Goal: Transaction & Acquisition: Download file/media

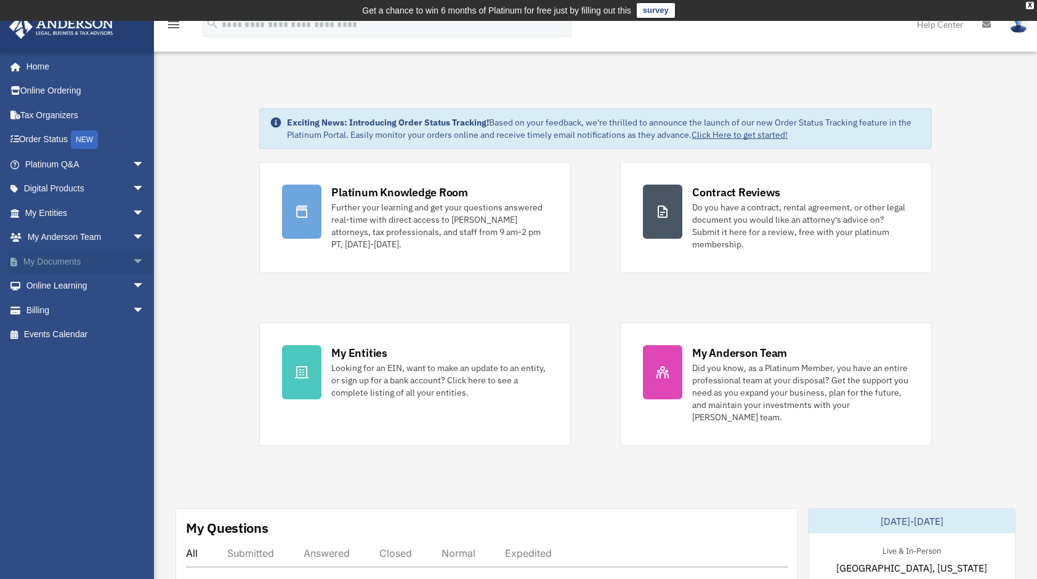
click at [132, 257] on span "arrow_drop_down" at bounding box center [144, 261] width 25 height 25
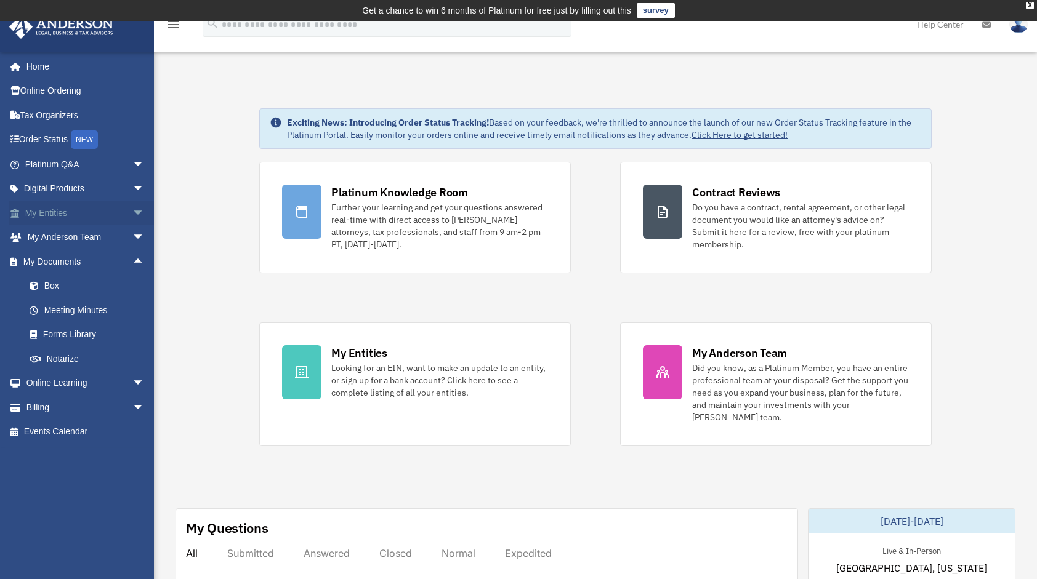
click at [132, 209] on span "arrow_drop_down" at bounding box center [144, 213] width 25 height 25
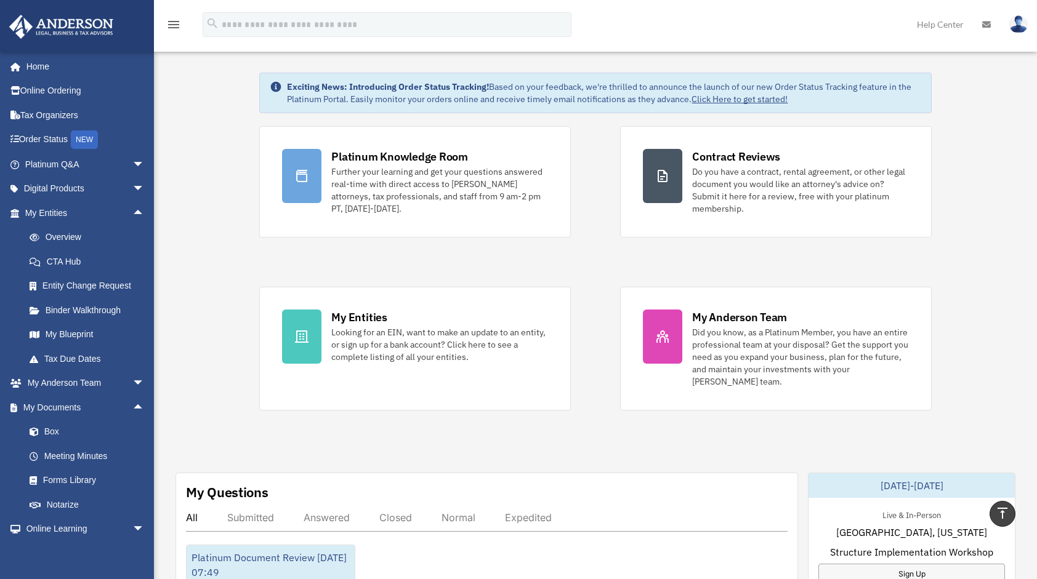
scroll to position [33, 0]
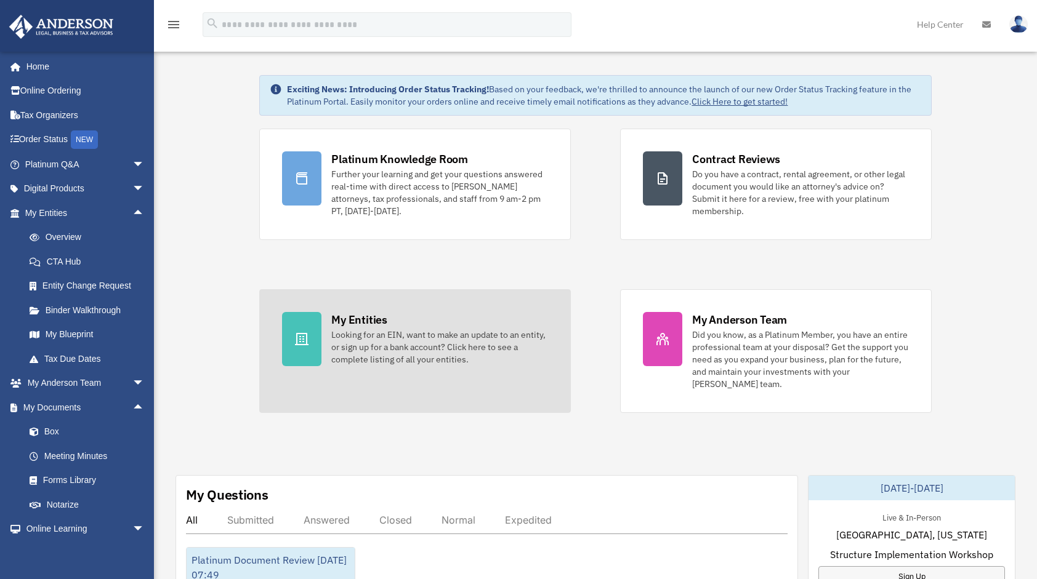
click at [299, 325] on div at bounding box center [301, 339] width 39 height 54
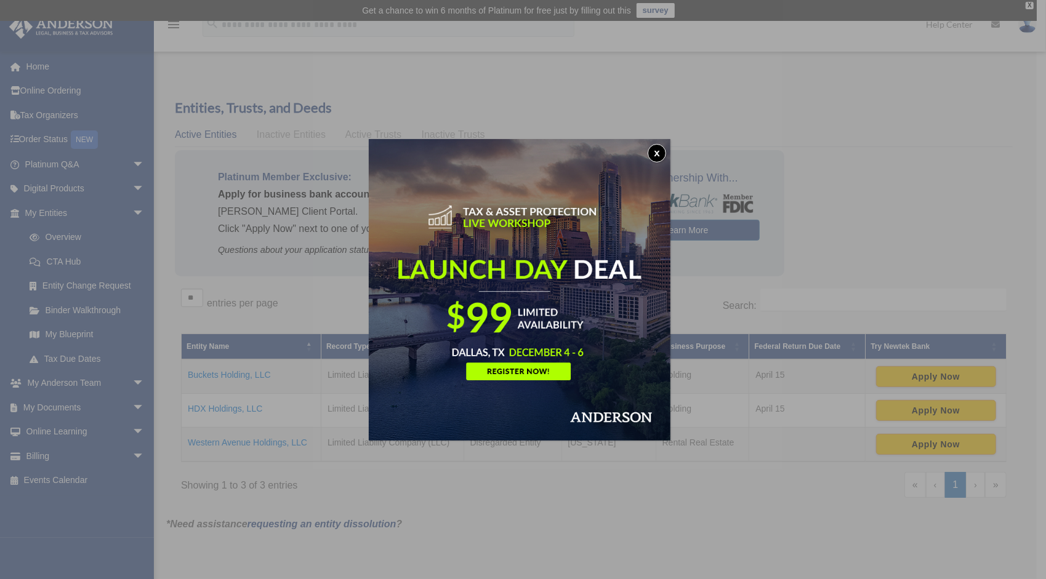
click at [230, 406] on div "x" at bounding box center [523, 289] width 1046 height 579
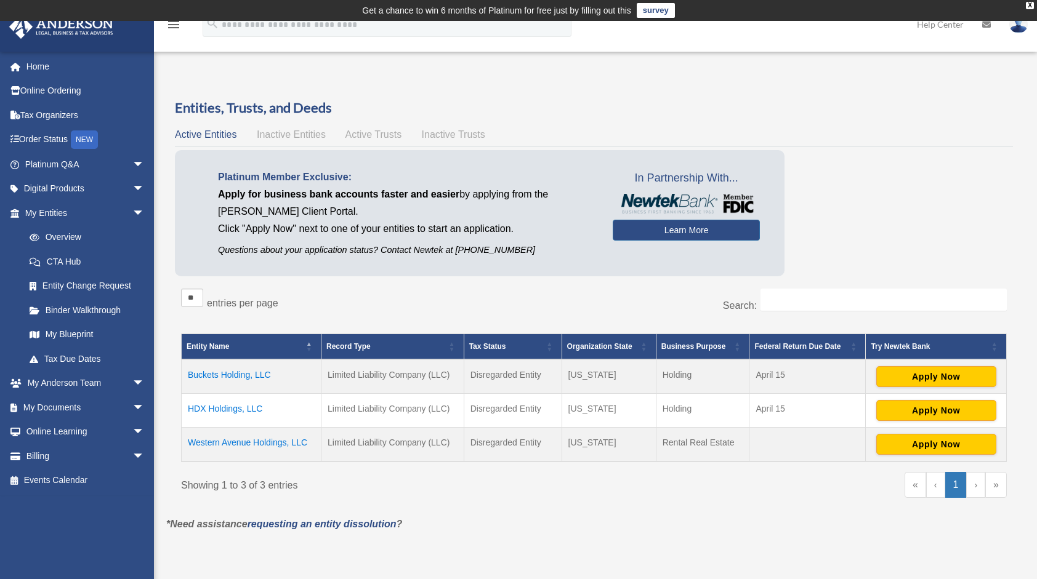
click at [220, 410] on td "HDX Holdings, LLC" at bounding box center [252, 411] width 140 height 34
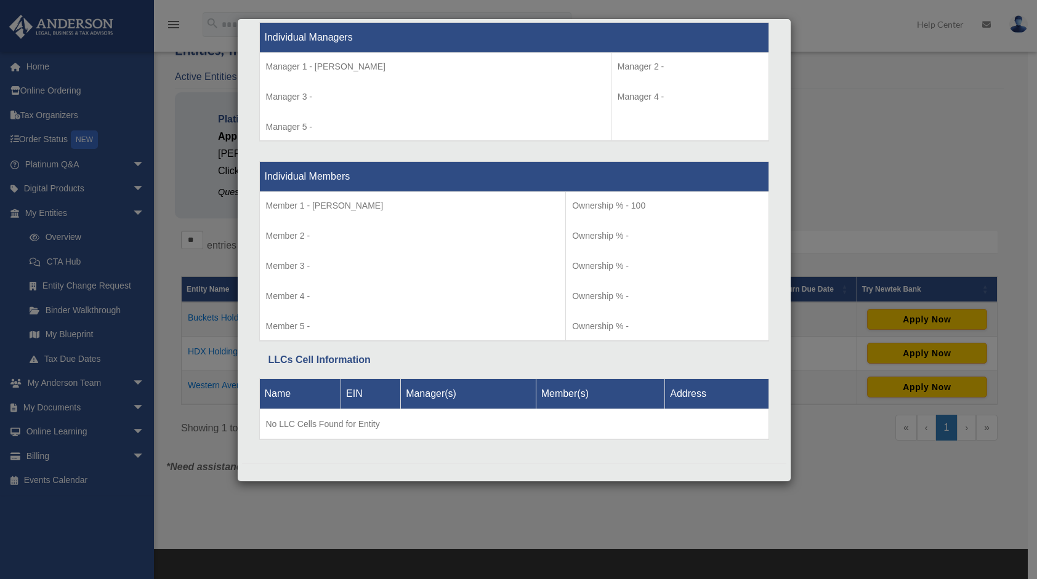
scroll to position [58, 0]
click at [884, 86] on div "Details × Articles Sent Organizational Date" at bounding box center [518, 289] width 1037 height 579
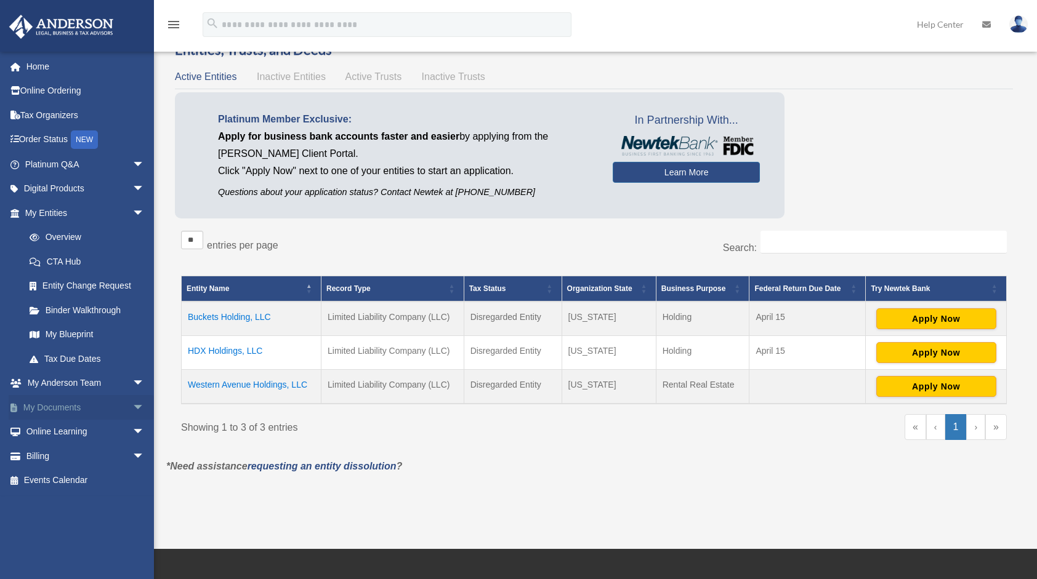
click at [132, 406] on span "arrow_drop_down" at bounding box center [144, 407] width 25 height 25
click at [47, 427] on link "Box" at bounding box center [90, 432] width 146 height 25
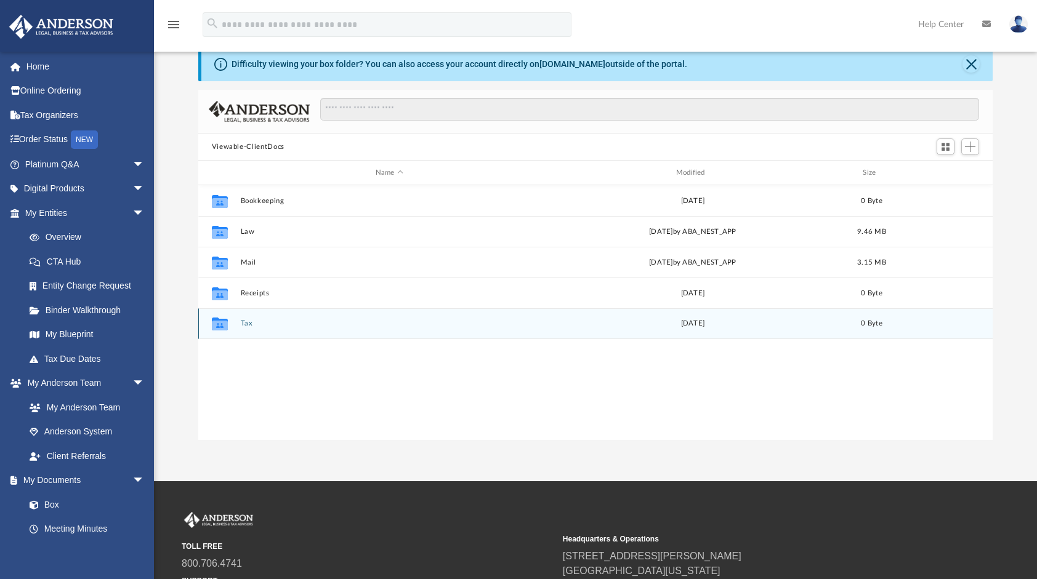
scroll to position [270, 785]
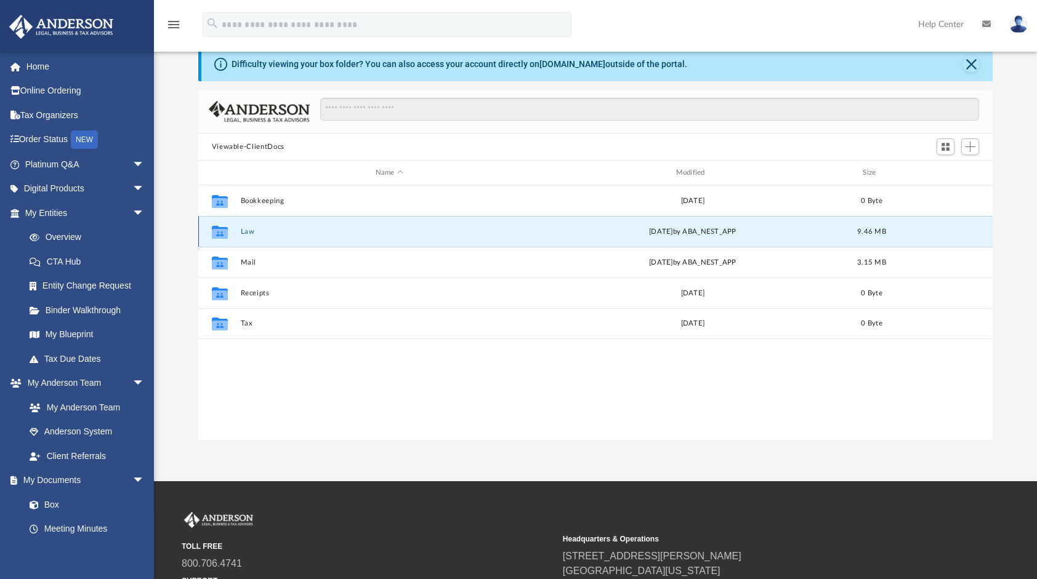
click at [248, 234] on button "Law" at bounding box center [389, 232] width 298 height 8
click at [278, 229] on button "HDX Holdings, LLC" at bounding box center [389, 232] width 298 height 8
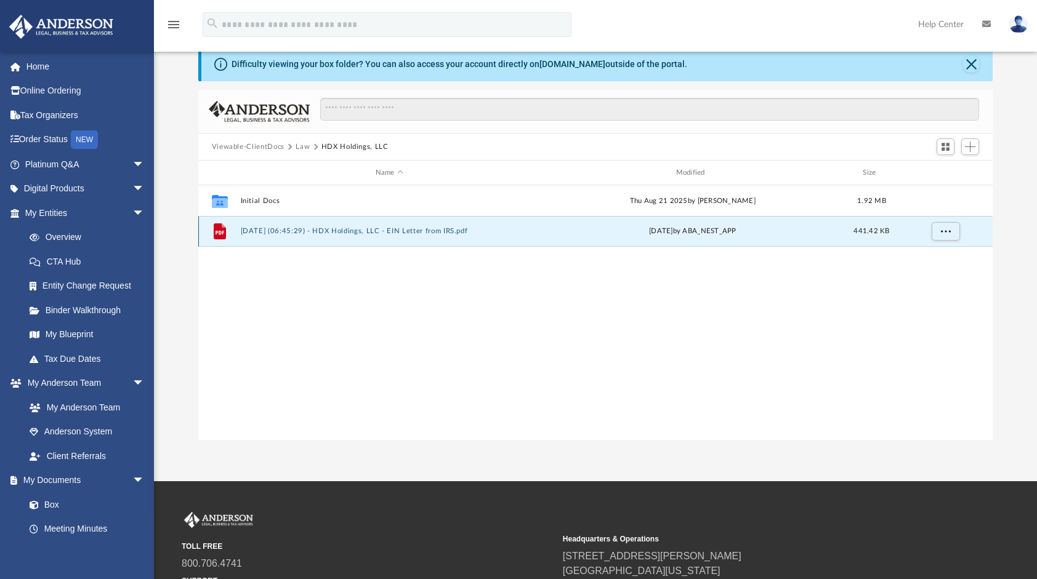
click at [274, 235] on button "[DATE] (06:45:29) - HDX Holdings, LLC - EIN Letter from IRS.pdf" at bounding box center [389, 231] width 298 height 8
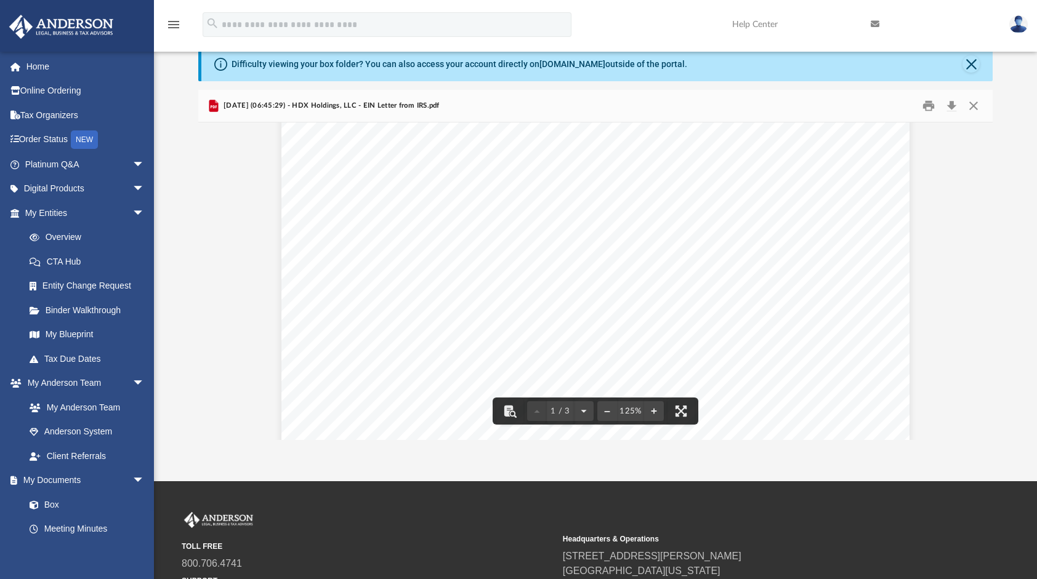
scroll to position [0, 0]
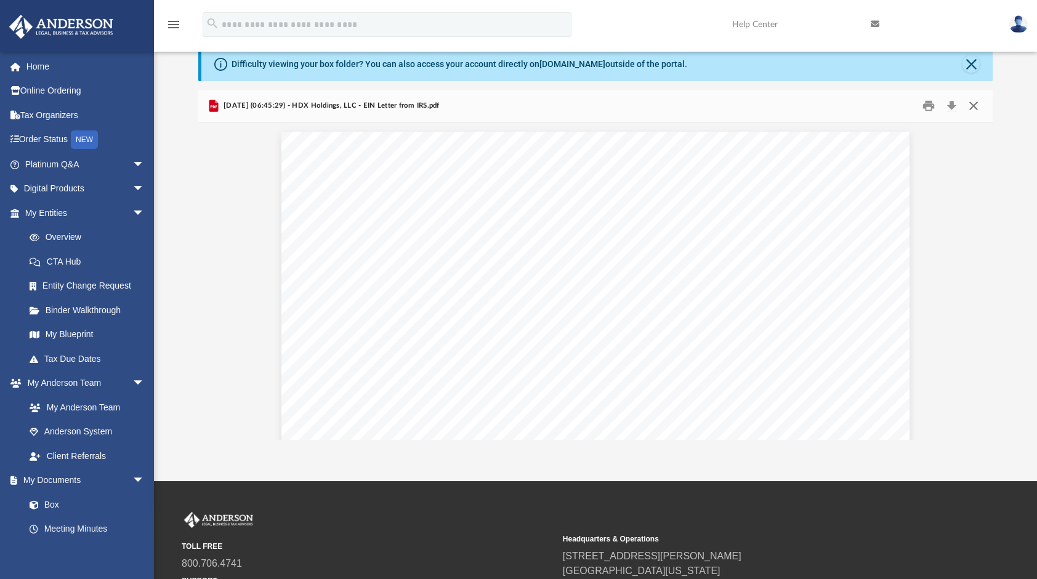
click at [971, 110] on button "Close" at bounding box center [973, 106] width 22 height 19
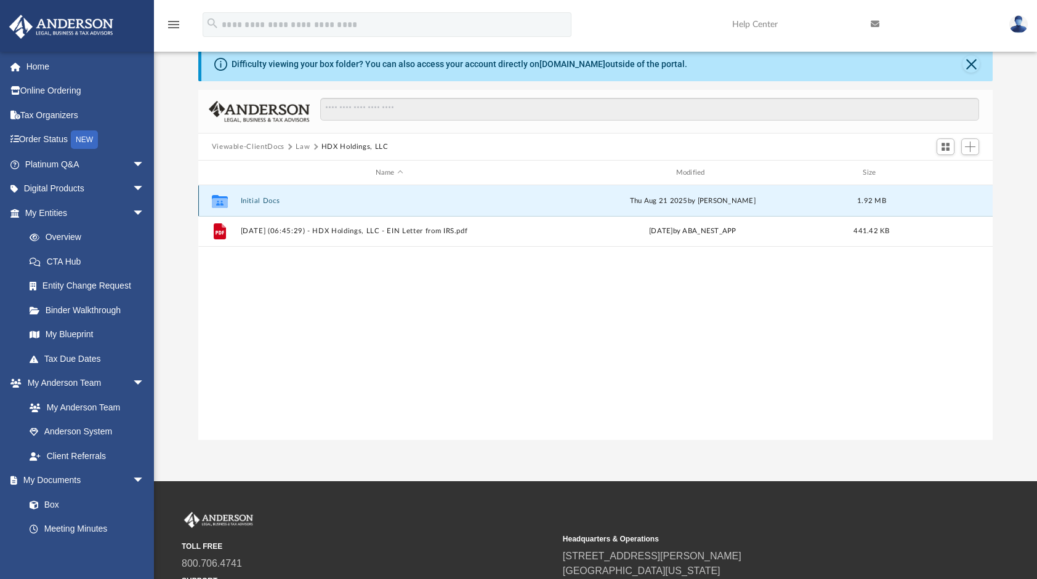
click at [256, 202] on button "Initial Docs" at bounding box center [389, 201] width 298 height 8
click at [297, 198] on button "HDX Holdings, LLC - Binder Documents.pdf" at bounding box center [389, 201] width 298 height 8
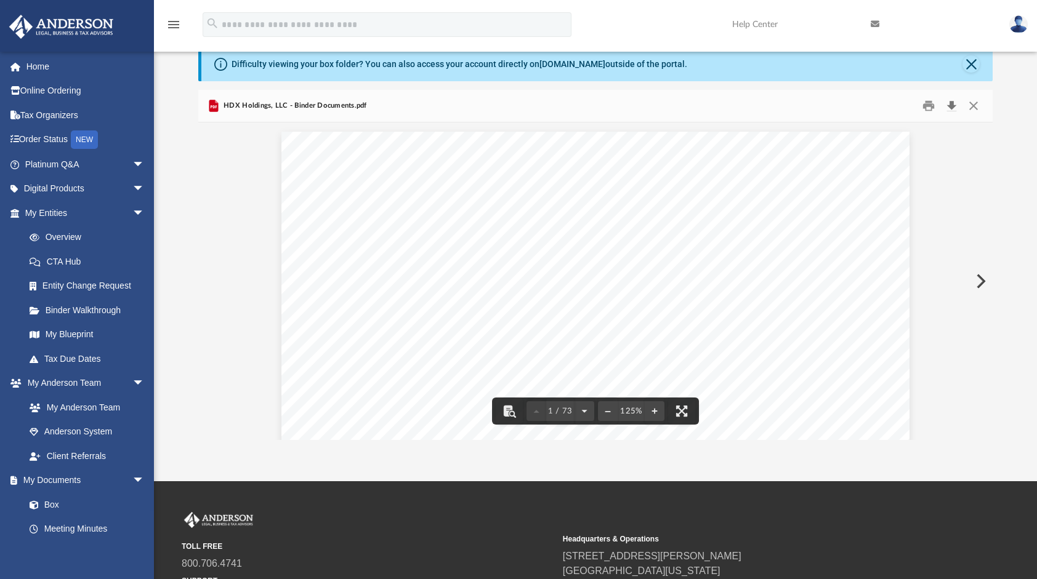
click at [955, 115] on button "Download" at bounding box center [951, 106] width 22 height 19
click at [976, 111] on button "Close" at bounding box center [973, 106] width 22 height 19
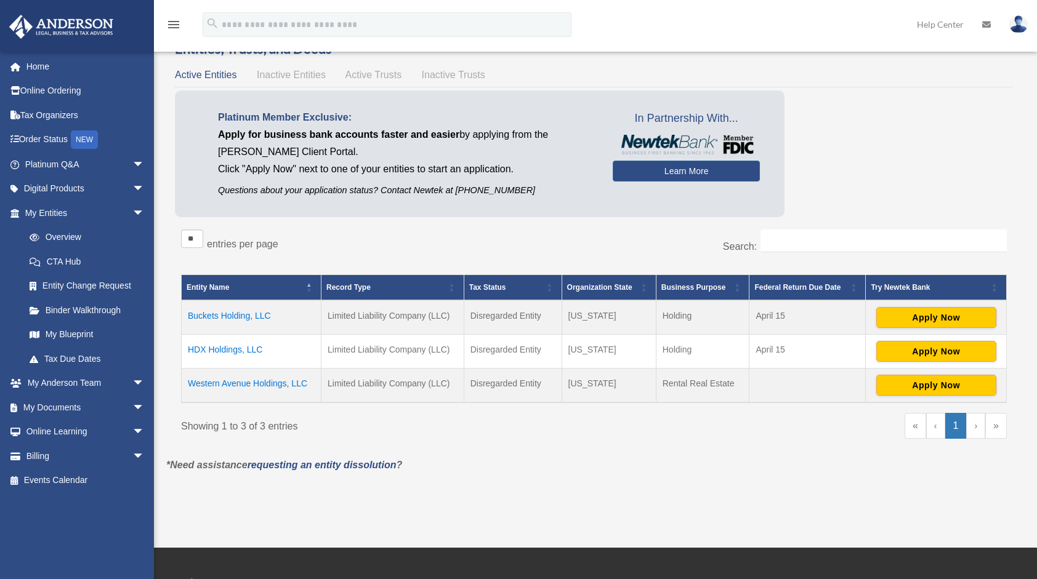
scroll to position [58, 0]
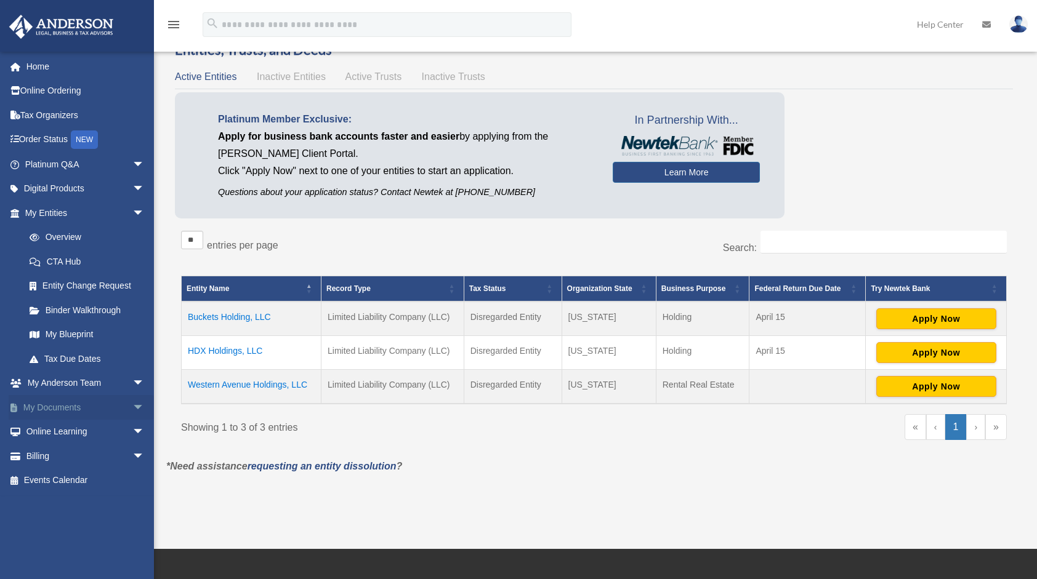
click at [132, 401] on span "arrow_drop_down" at bounding box center [144, 407] width 25 height 25
click at [46, 435] on link "Box" at bounding box center [90, 432] width 146 height 25
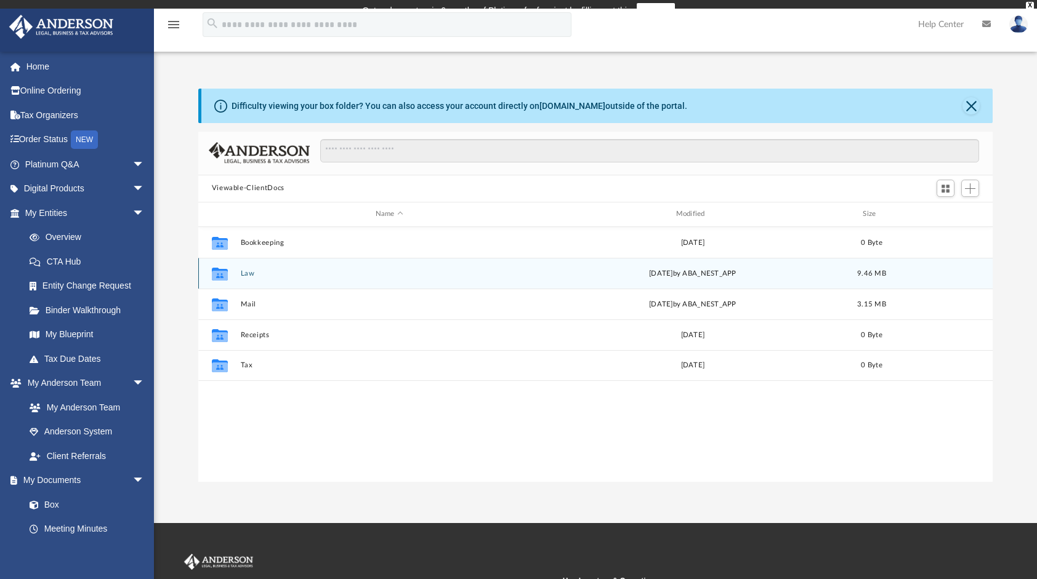
scroll to position [270, 785]
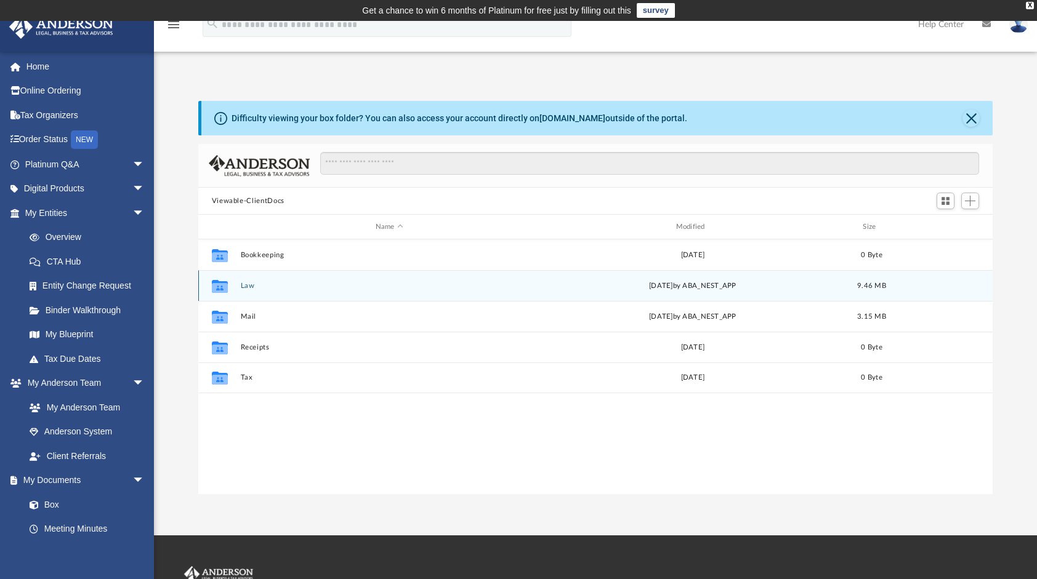
click at [251, 283] on button "Law" at bounding box center [389, 286] width 298 height 8
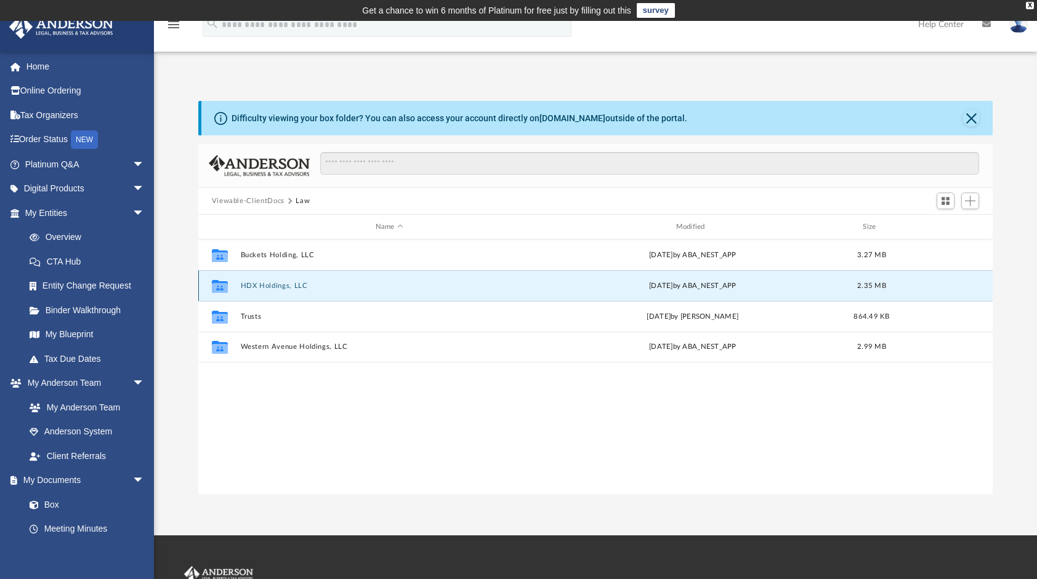
click at [254, 284] on button "HDX Holdings, LLC" at bounding box center [389, 286] width 298 height 8
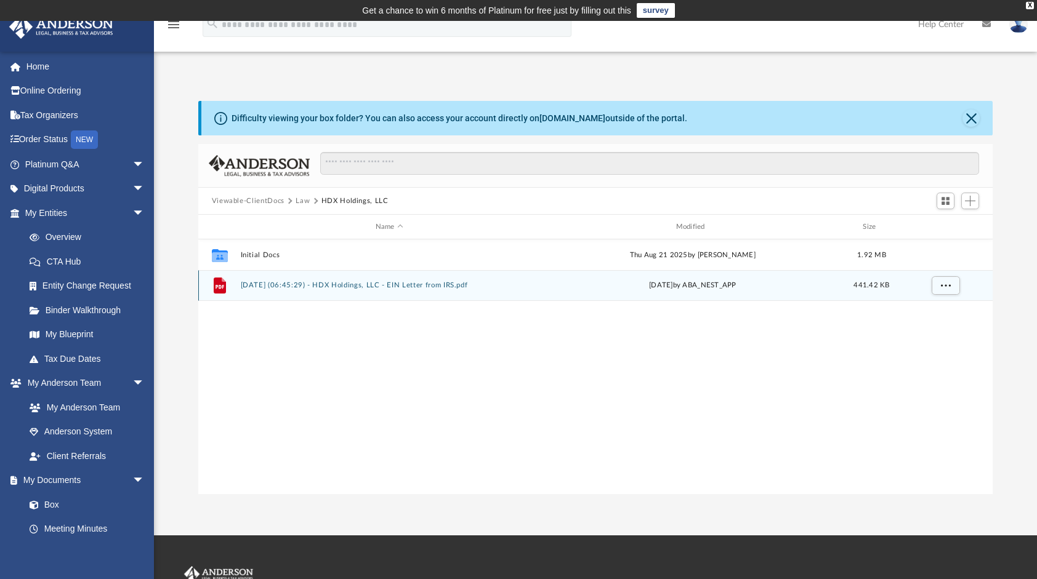
click at [283, 284] on button "[DATE] (06:45:29) - HDX Holdings, LLC - EIN Letter from IRS.pdf" at bounding box center [389, 285] width 298 height 8
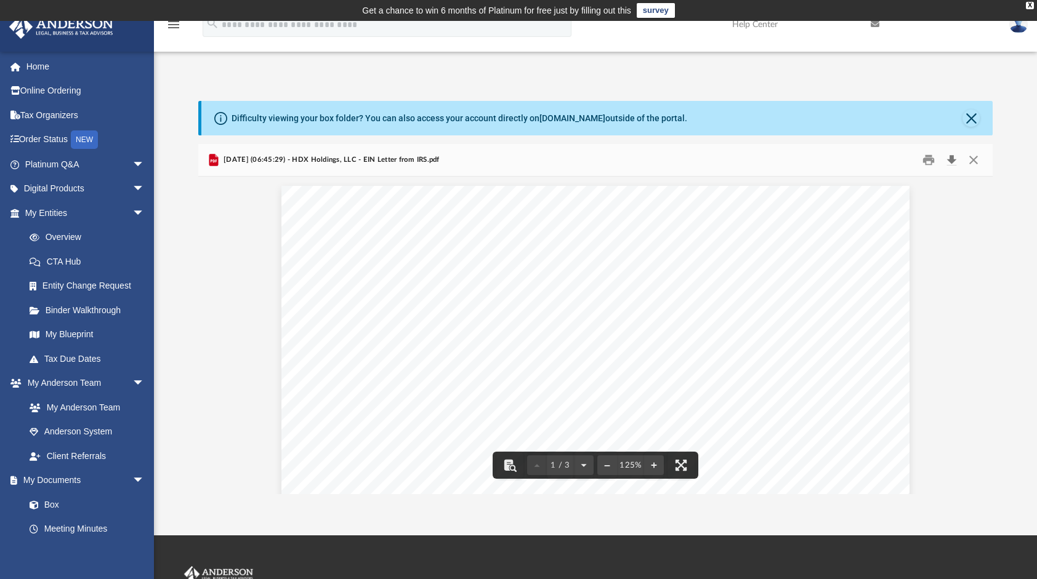
click at [954, 164] on button "Download" at bounding box center [951, 160] width 22 height 19
